Goal: Transaction & Acquisition: Purchase product/service

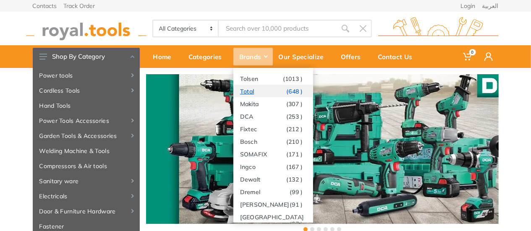
click at [246, 92] on link "Total (648 )" at bounding box center [273, 91] width 80 height 13
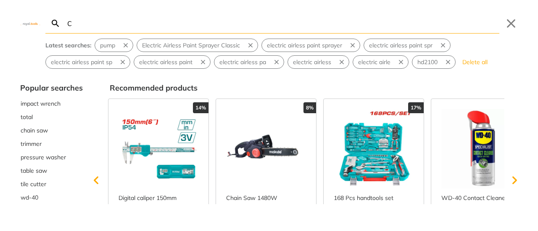
type input "C"
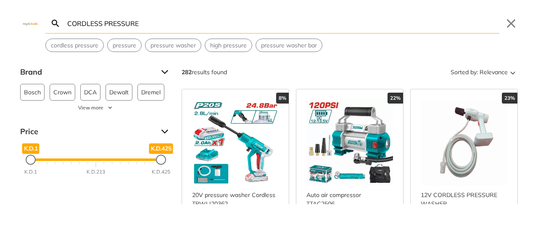
type input "CORDLESS PRESSURE"
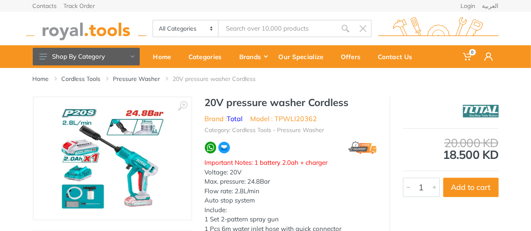
type input "CORDLESS PRESSURE"
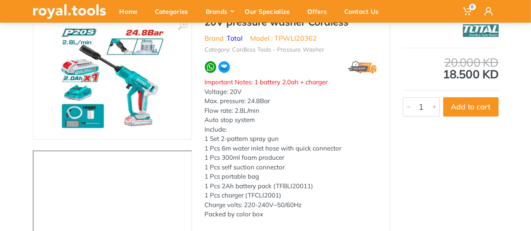
scroll to position [42, 0]
